Goal: Book appointment/travel/reservation

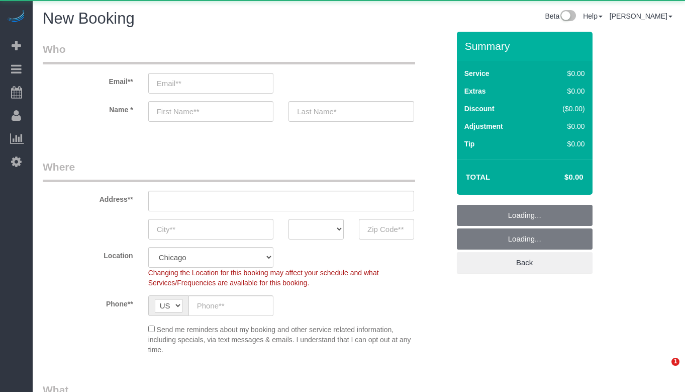
select select "512"
select select "object:1517"
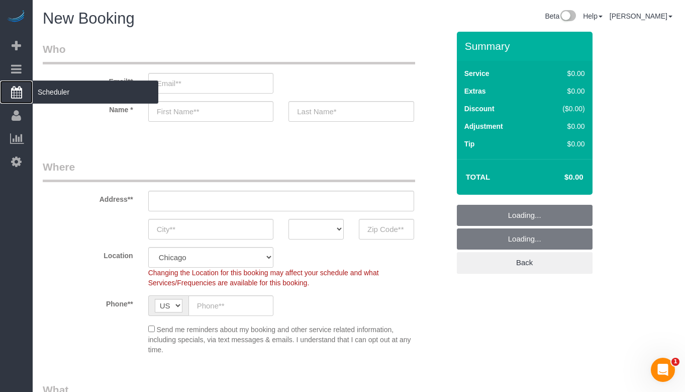
click at [22, 97] on icon at bounding box center [16, 92] width 11 height 12
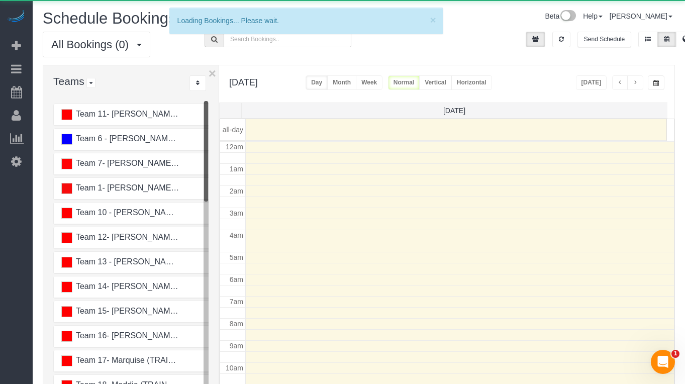
scroll to position [133, 0]
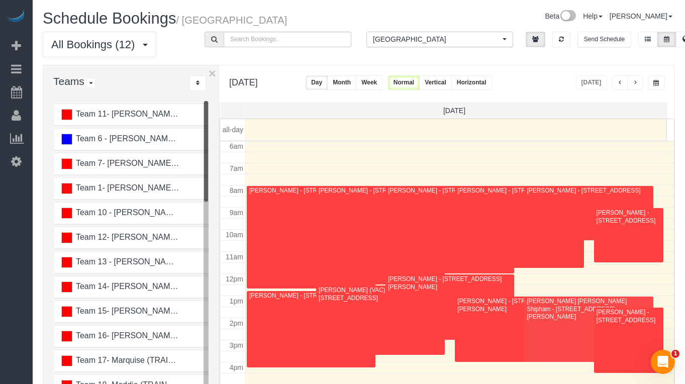
click at [452, 80] on button "Vertical" at bounding box center [435, 82] width 33 height 15
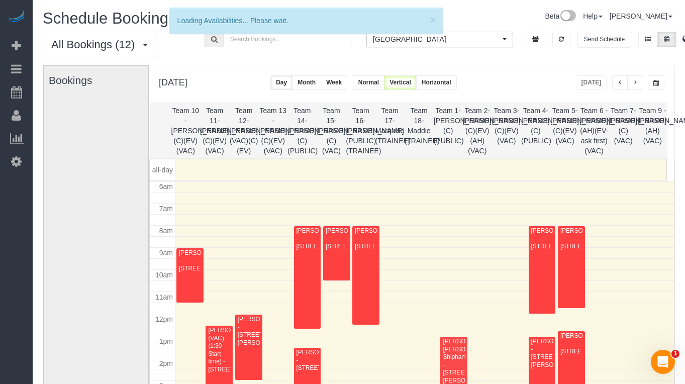
click at [653, 78] on button "button" at bounding box center [656, 82] width 17 height 15
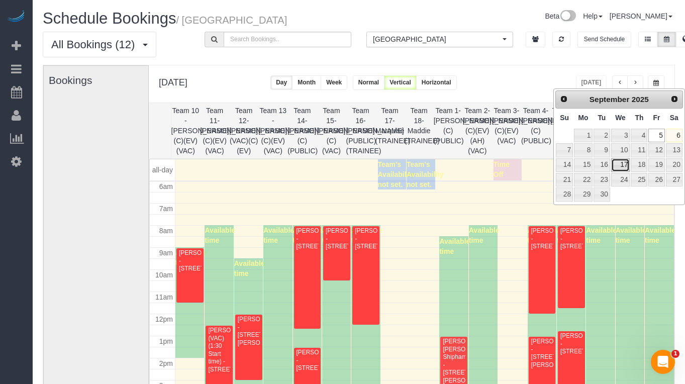
click at [624, 167] on link "17" at bounding box center [620, 165] width 19 height 14
type input "**********"
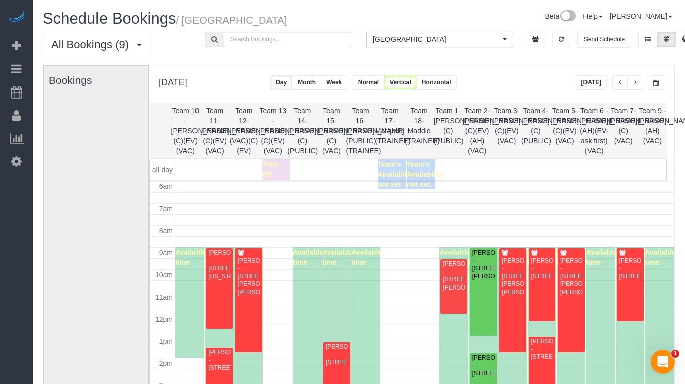
scroll to position [50, 0]
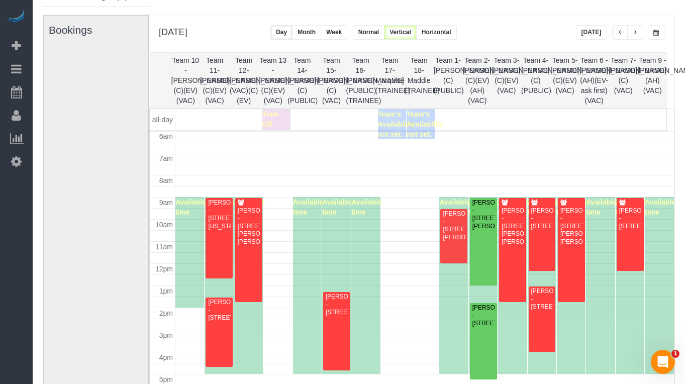
click at [615, 32] on button "button" at bounding box center [620, 32] width 16 height 15
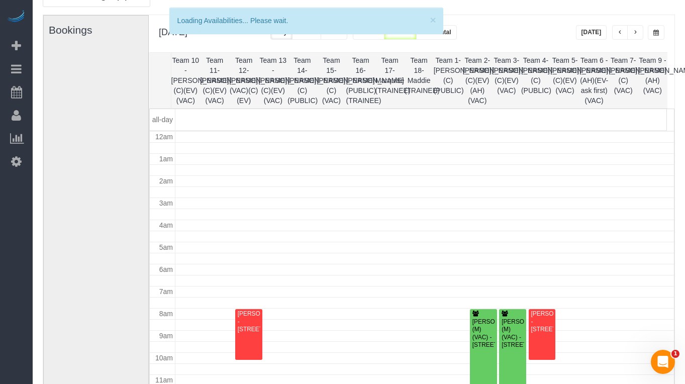
scroll to position [133, 0]
